Goal: Transaction & Acquisition: Purchase product/service

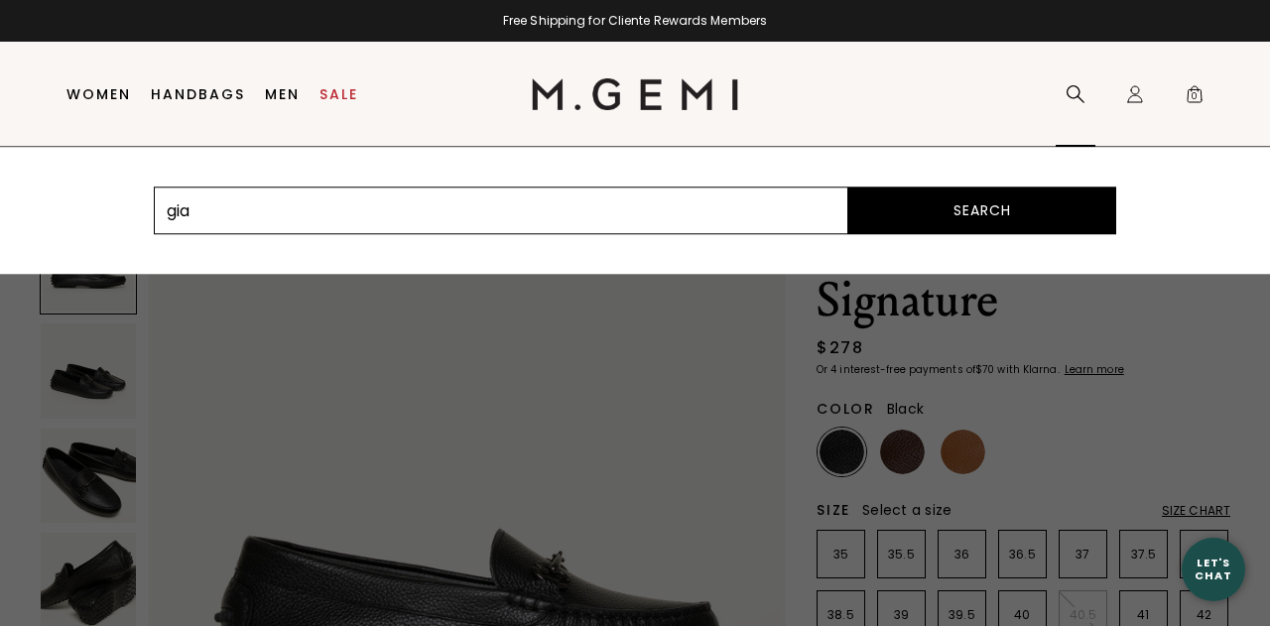
type input "gia"
click at [848, 187] on button "Search" at bounding box center [982, 211] width 268 height 48
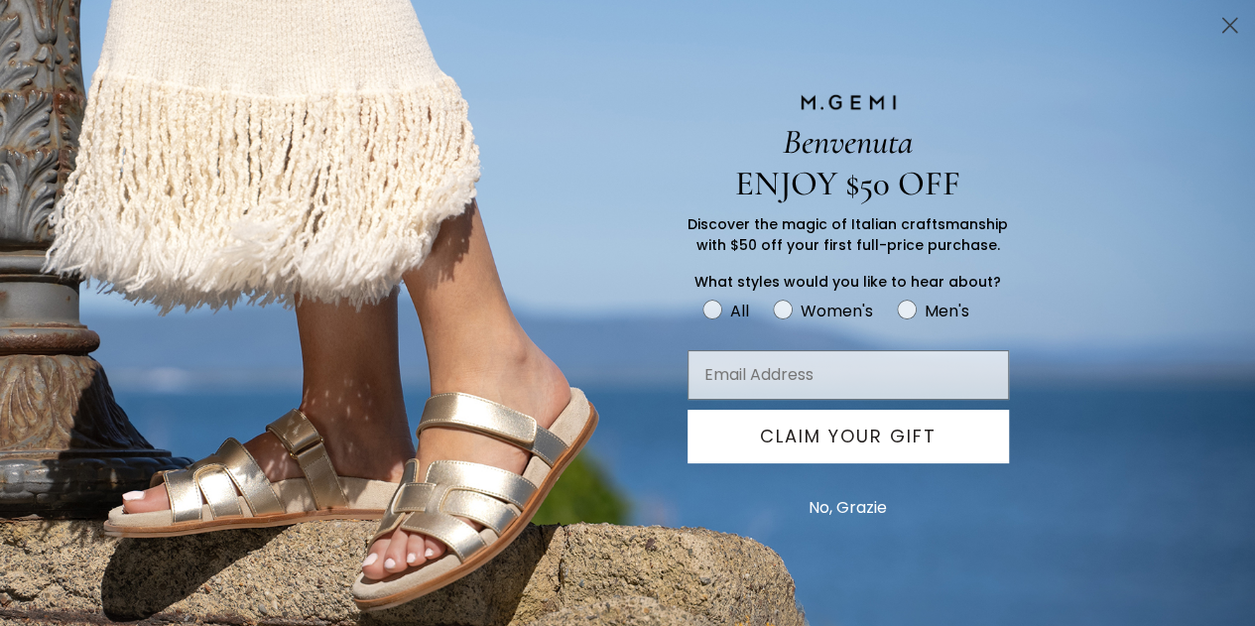
scroll to position [289, 0]
click at [1230, 26] on icon "Close dialog" at bounding box center [1230, 26] width 14 height 14
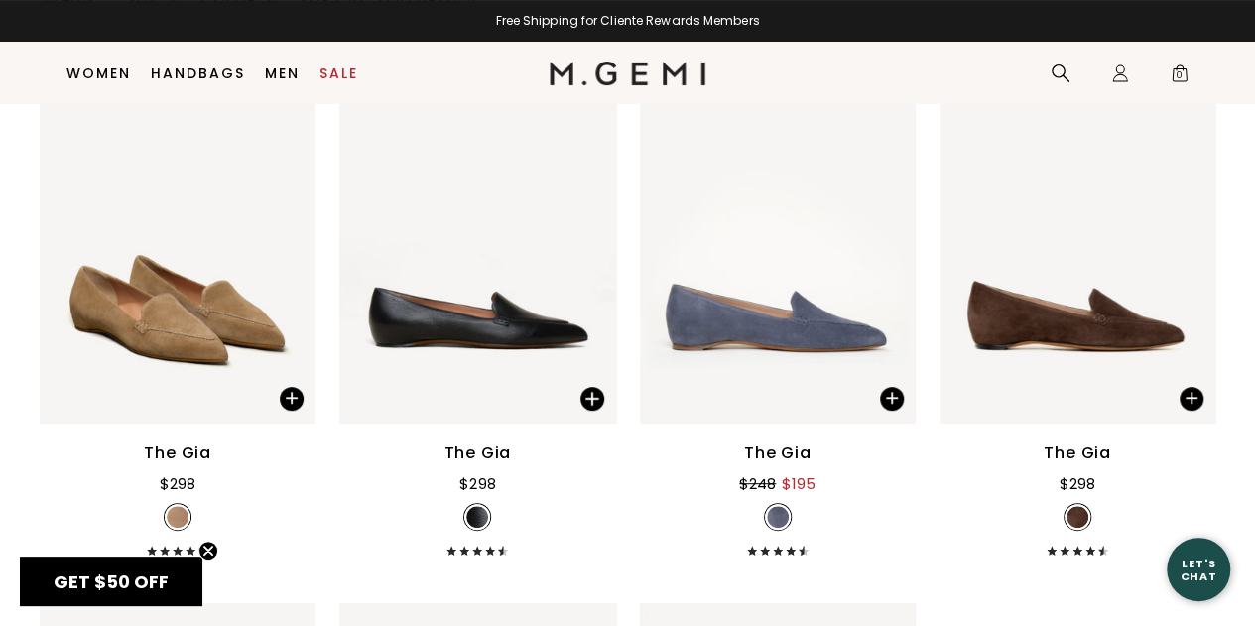
scroll to position [170, 0]
